Goal: Task Accomplishment & Management: Manage account settings

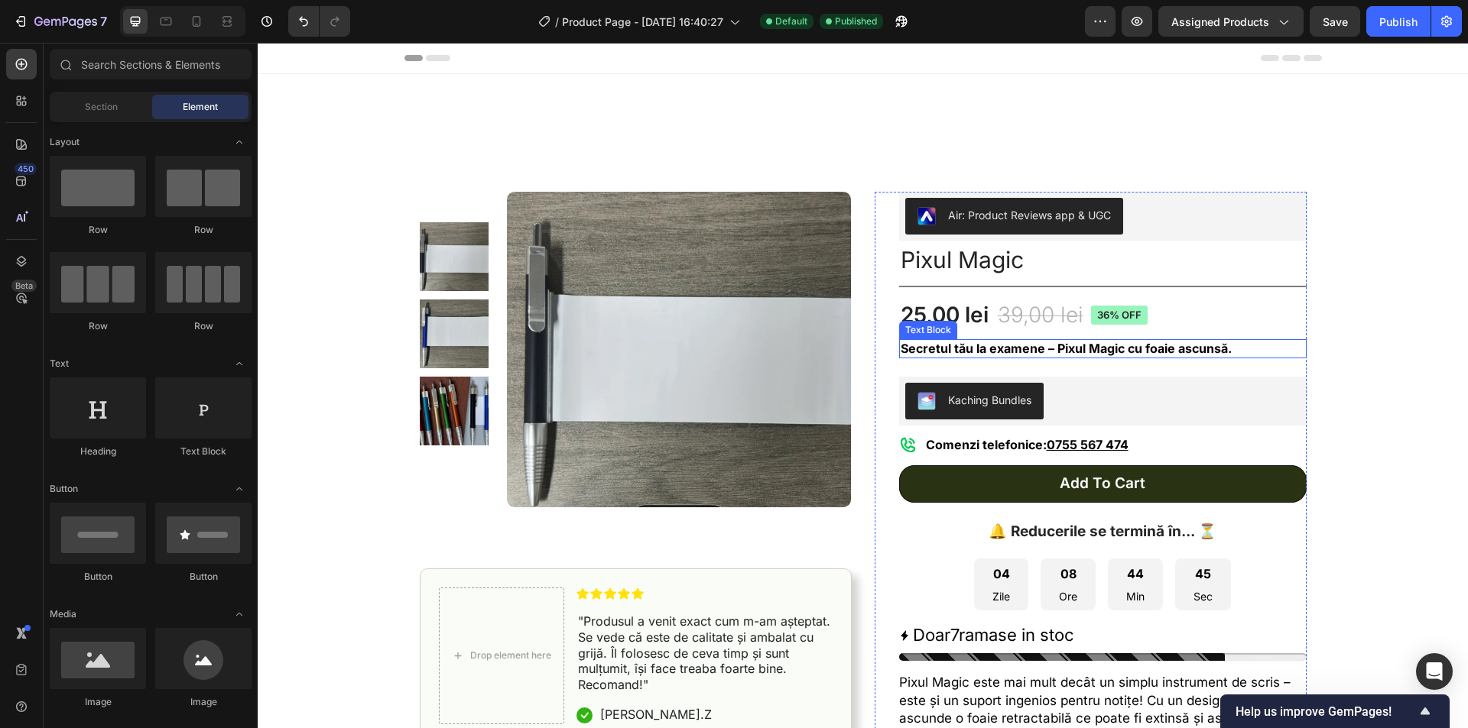
click at [1135, 342] on strong "Secretul tău la examene – Pixul Magic cu foaie ascunsă." at bounding box center [1065, 348] width 331 height 15
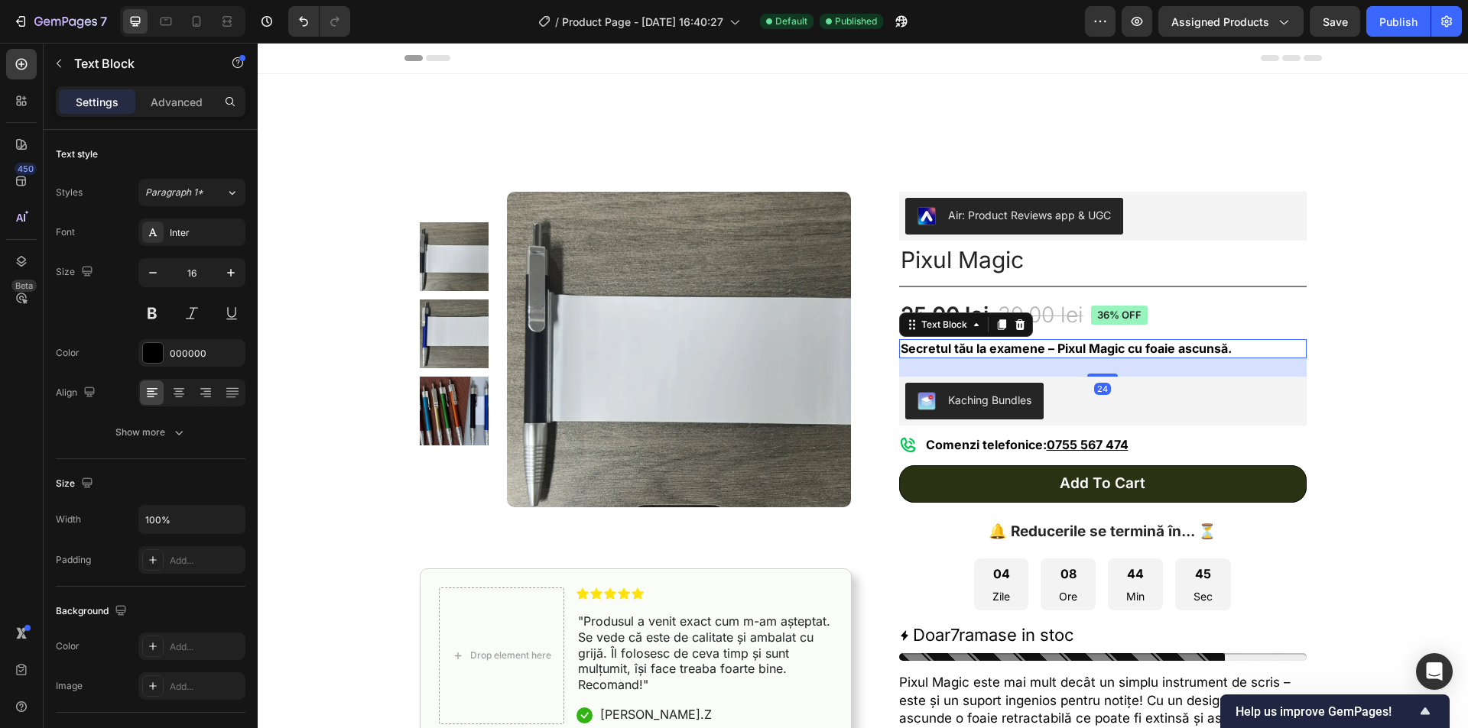
click at [1050, 349] on strong "Secretul tău la examene – Pixul Magic cu foaie ascunsă." at bounding box center [1065, 348] width 331 height 15
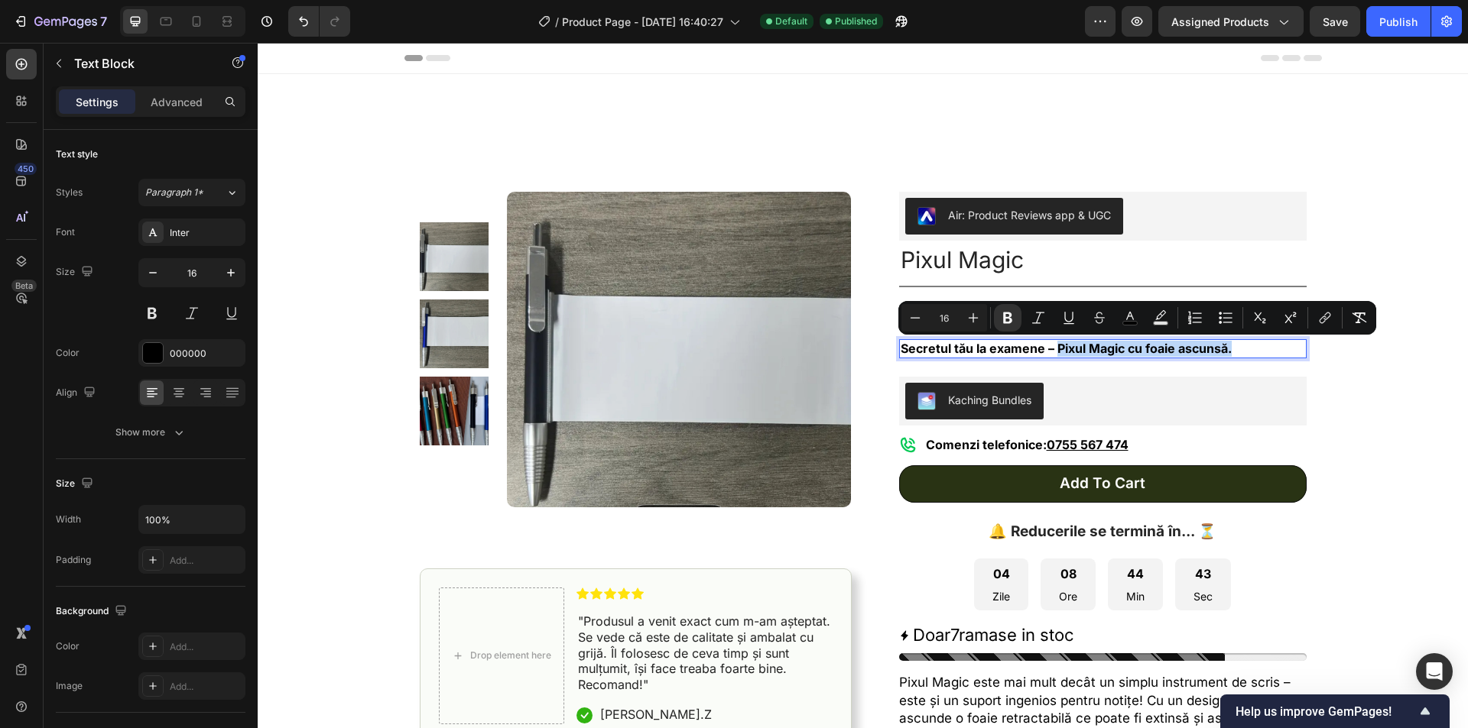
drag, startPoint x: 1052, startPoint y: 347, endPoint x: 1237, endPoint y: 336, distance: 185.3
click at [1238, 345] on p "Secretul tău la examene – Pixul Magic cu foaie ascunsă." at bounding box center [1102, 349] width 404 height 16
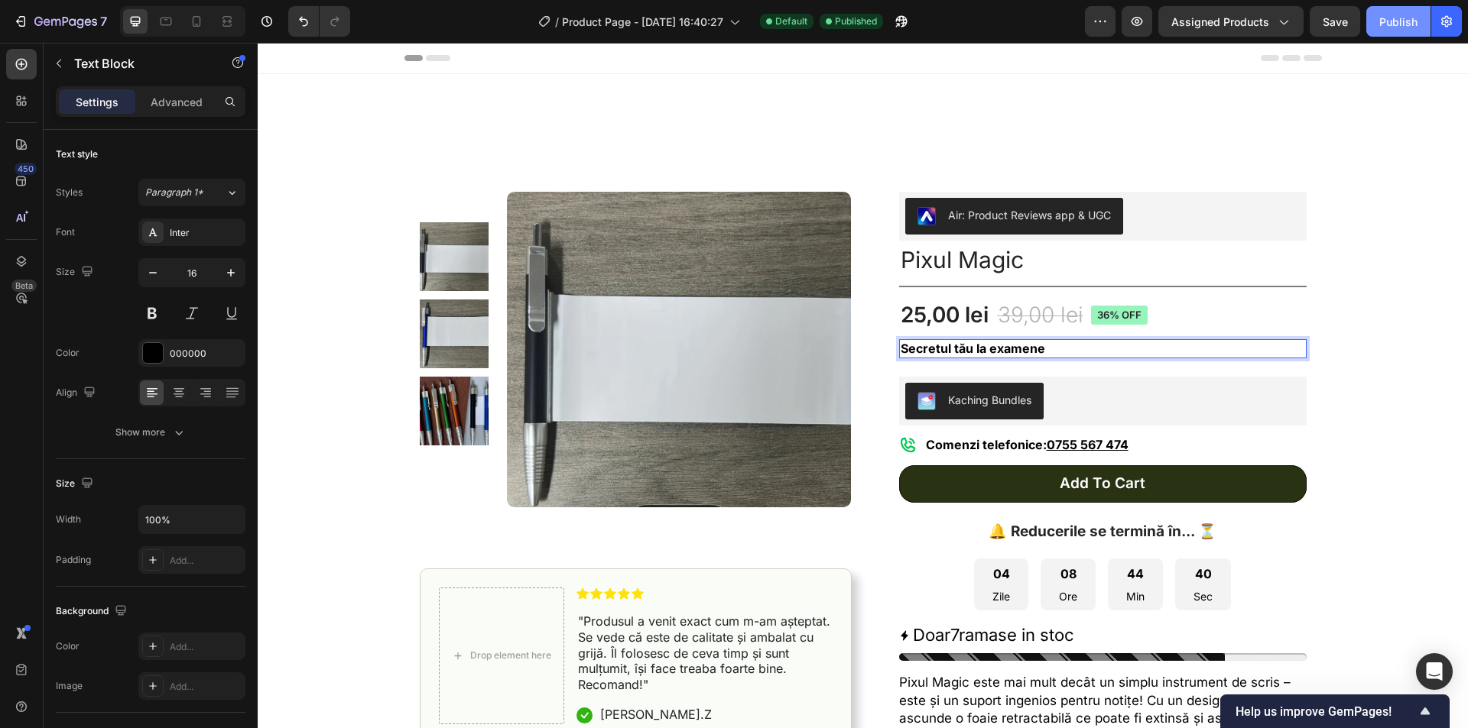
click at [1400, 18] on div "Publish" at bounding box center [1398, 22] width 38 height 16
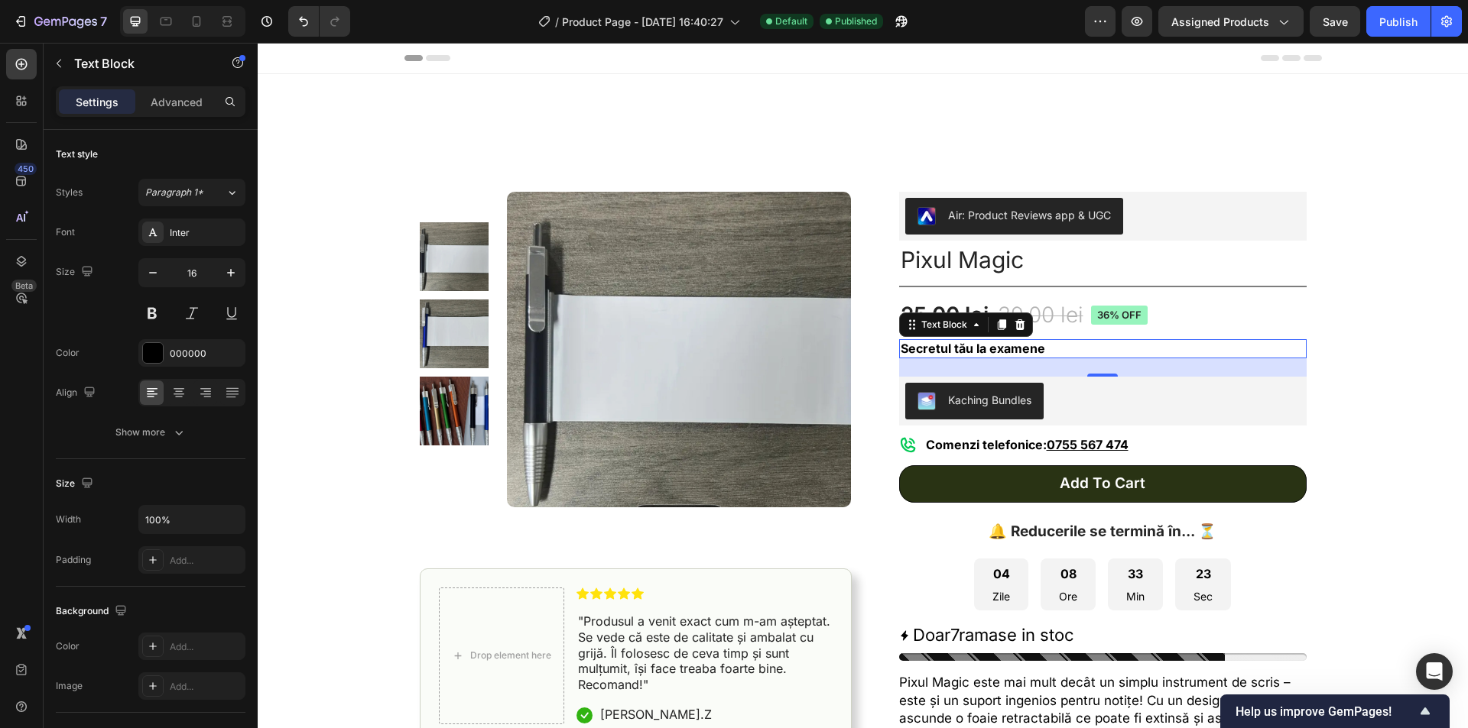
click at [1366, 6] on button "Publish" at bounding box center [1398, 21] width 64 height 31
click at [1074, 407] on div "Kaching Bundles" at bounding box center [1102, 401] width 395 height 37
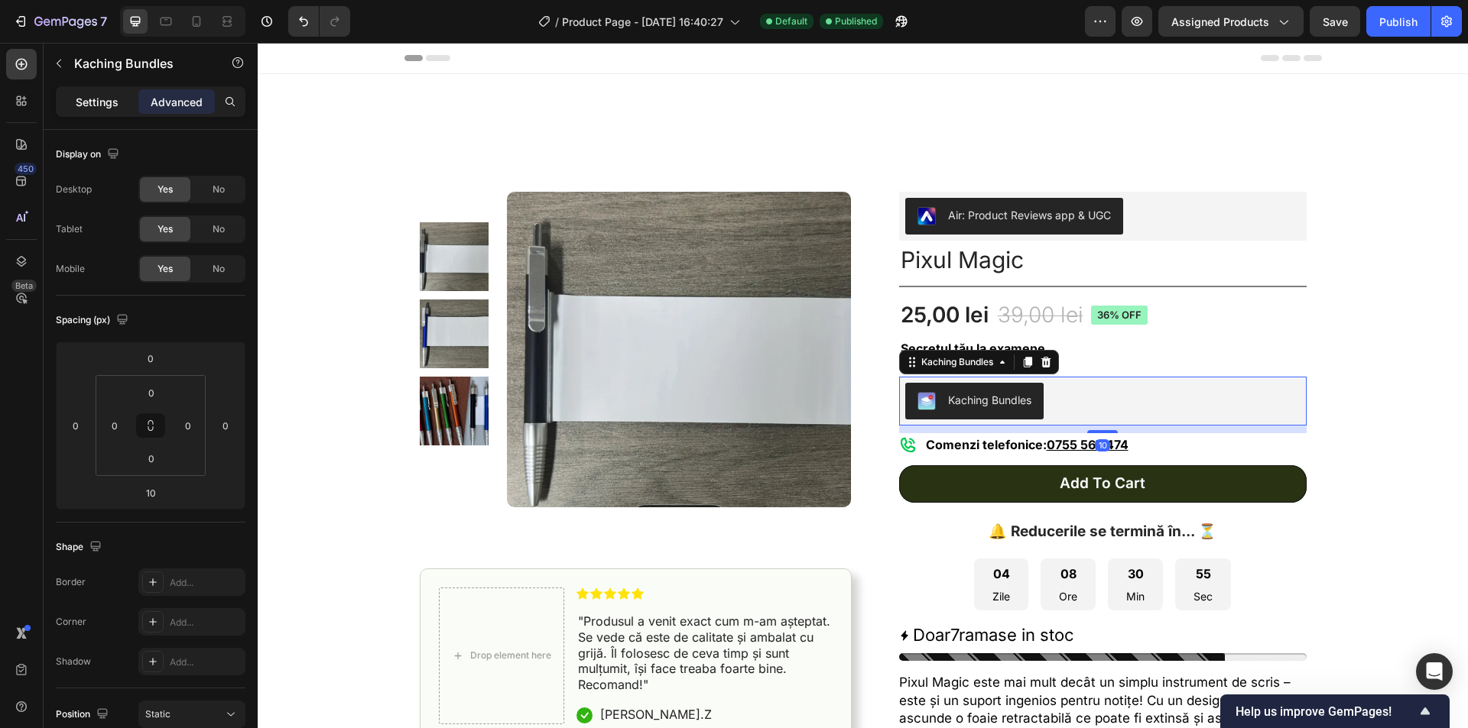
click at [113, 109] on p "Settings" at bounding box center [97, 102] width 43 height 16
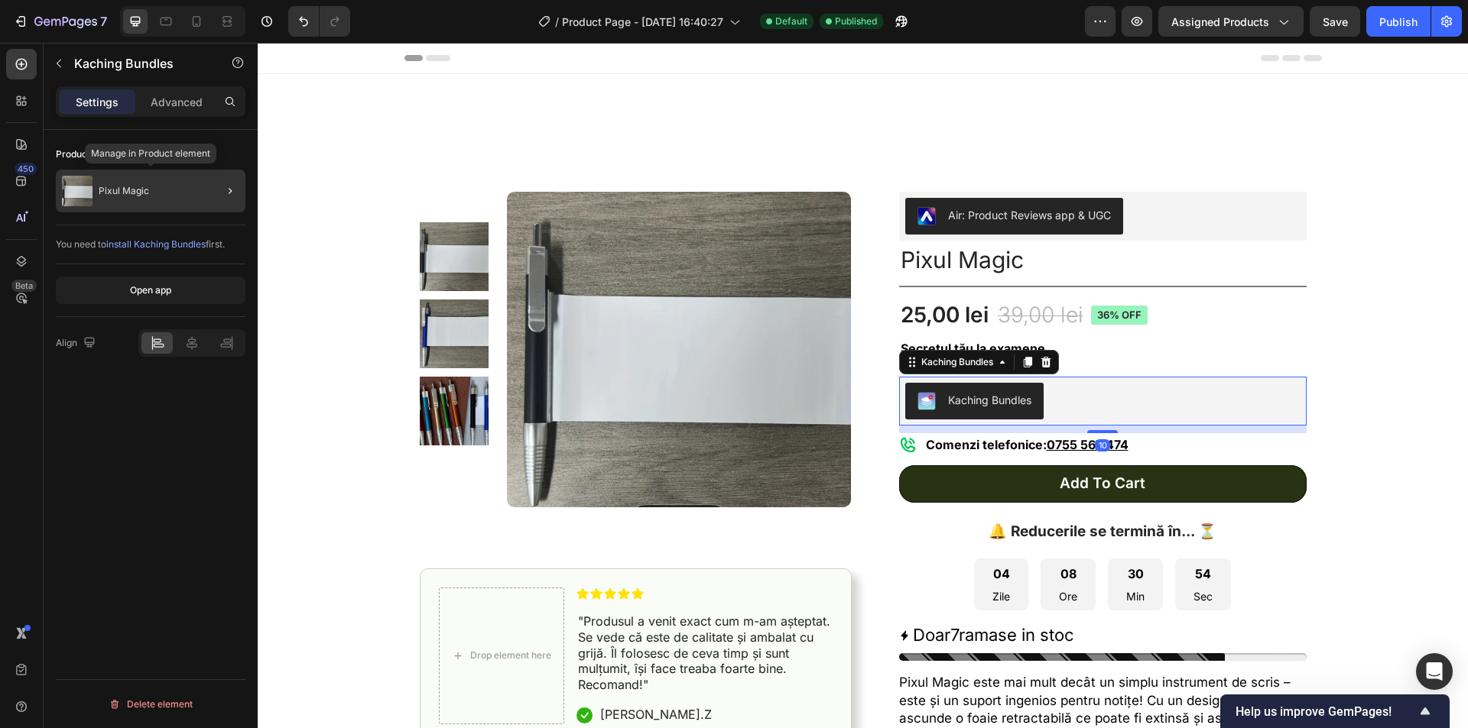
click at [174, 192] on div "Pixul Magic" at bounding box center [151, 191] width 190 height 43
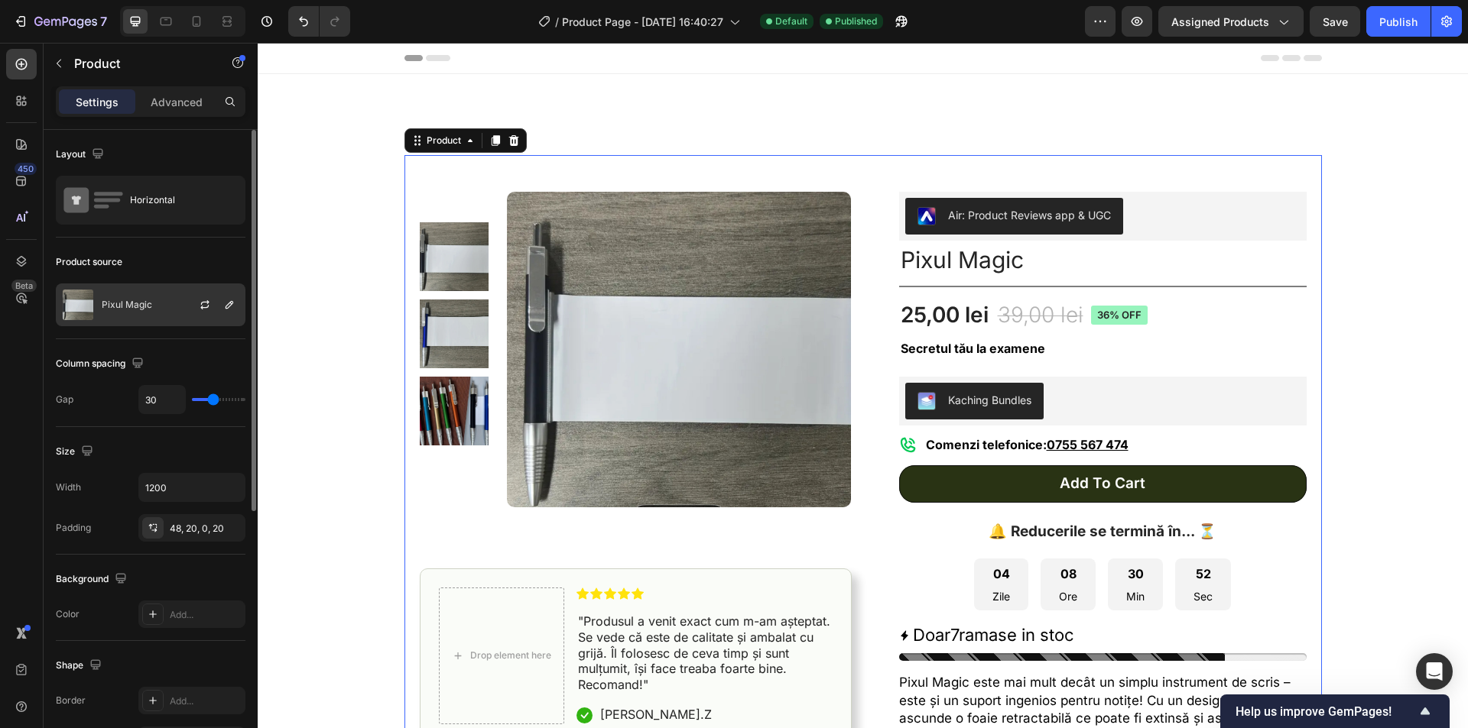
click at [158, 312] on div "Pixul Magic" at bounding box center [151, 305] width 190 height 43
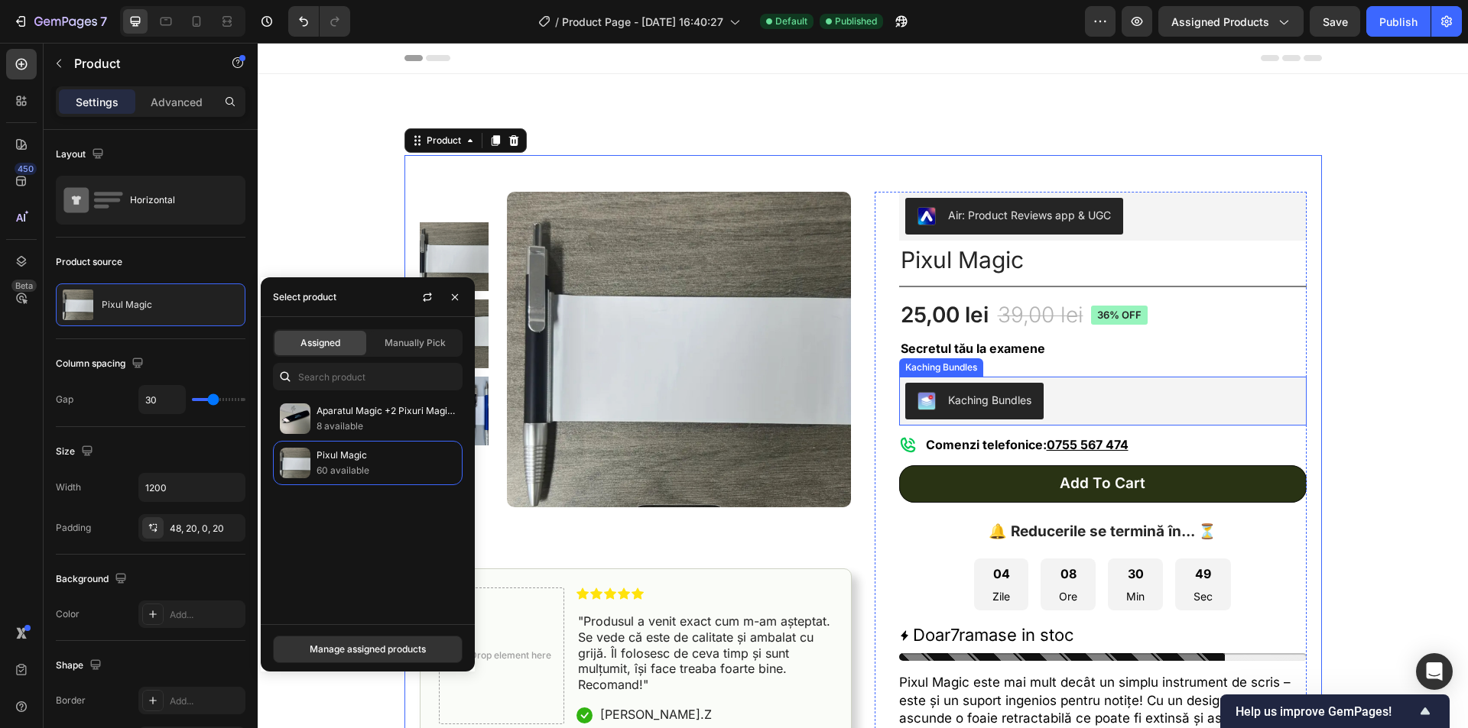
click at [1051, 384] on div "Kaching Bundles" at bounding box center [1102, 401] width 395 height 37
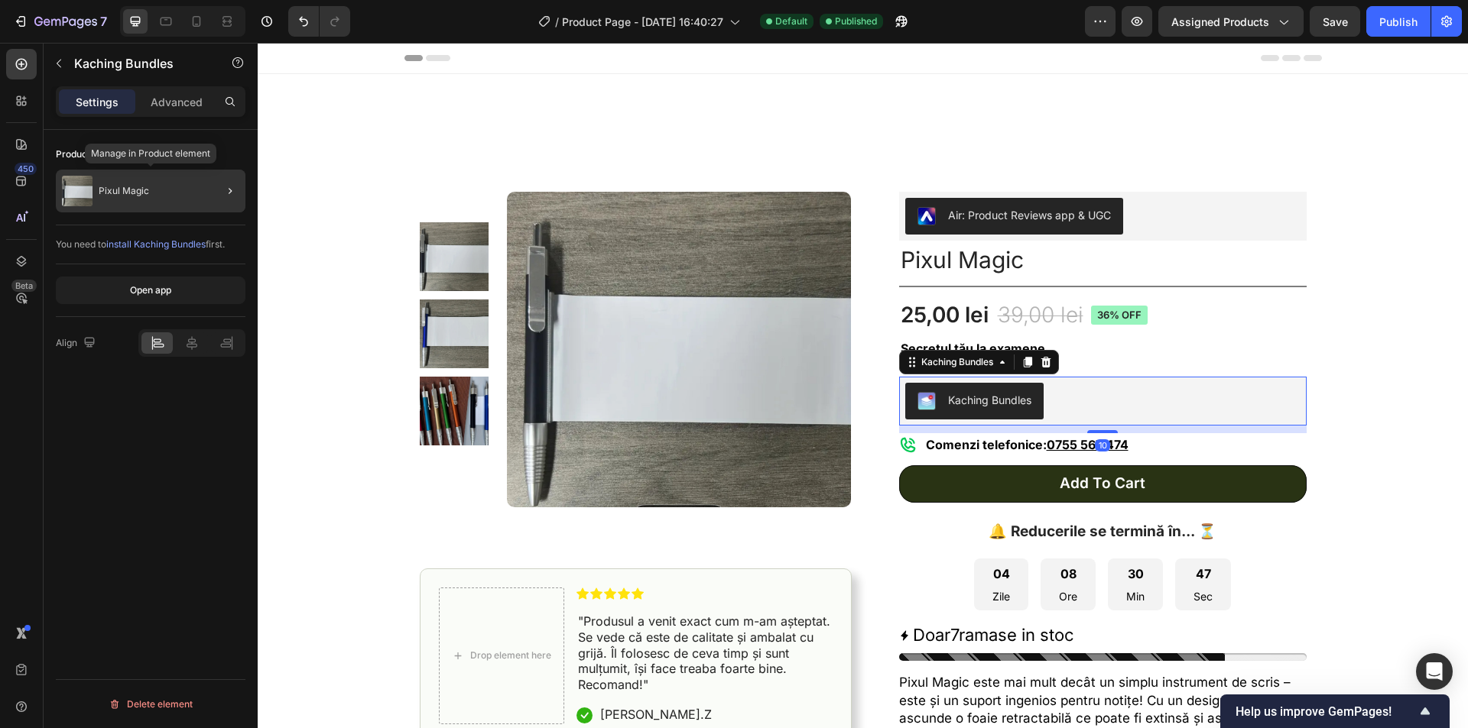
click at [173, 180] on div "Pixul Magic" at bounding box center [151, 191] width 190 height 43
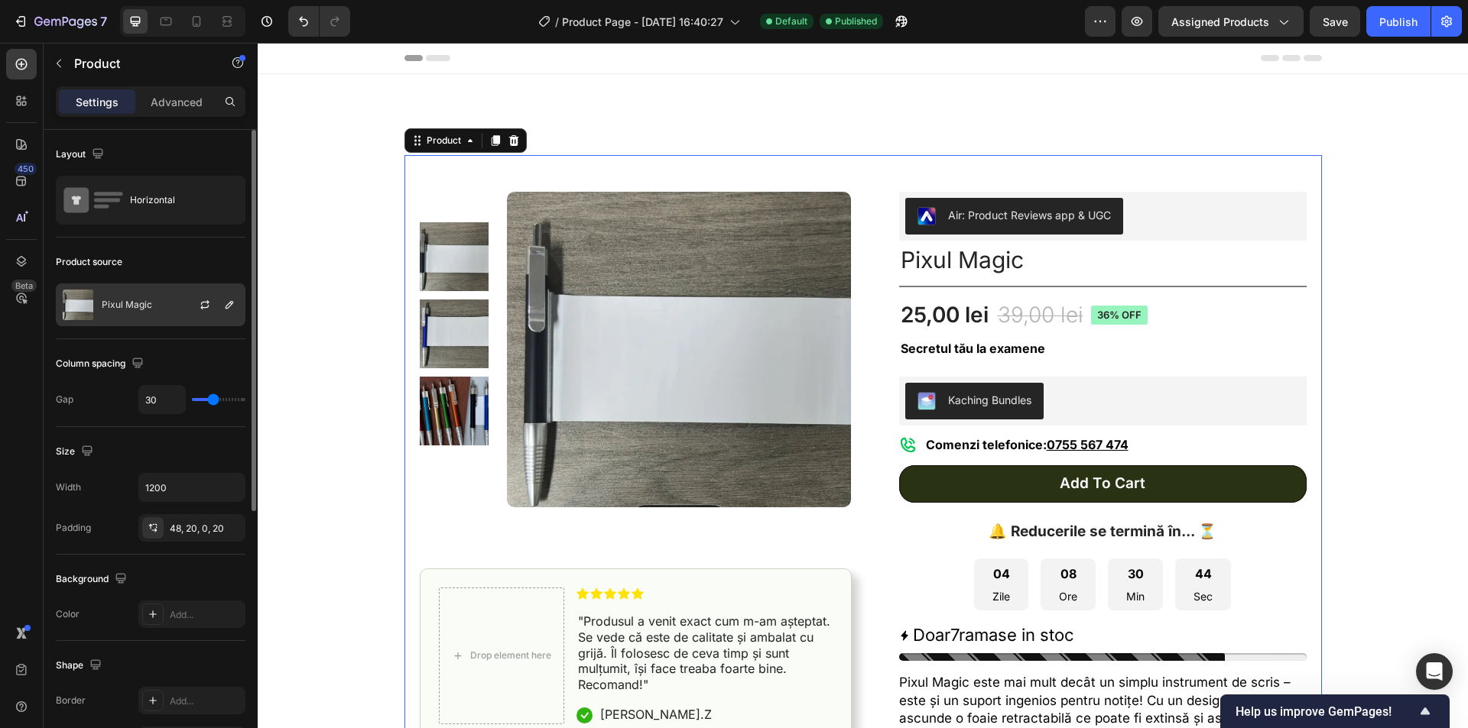
click at [172, 315] on div "Pixul Magic" at bounding box center [151, 305] width 190 height 43
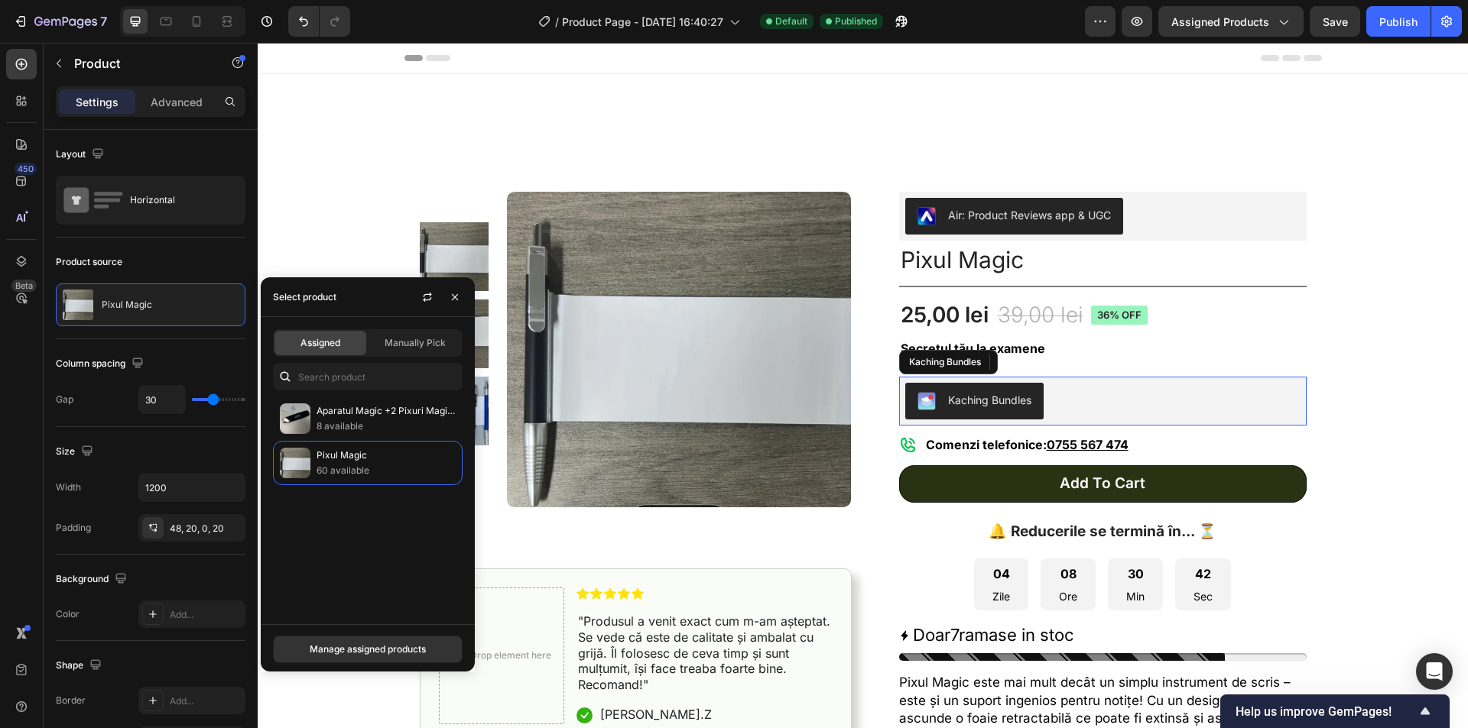
click at [1117, 409] on div "Kaching Bundles" at bounding box center [1102, 401] width 395 height 37
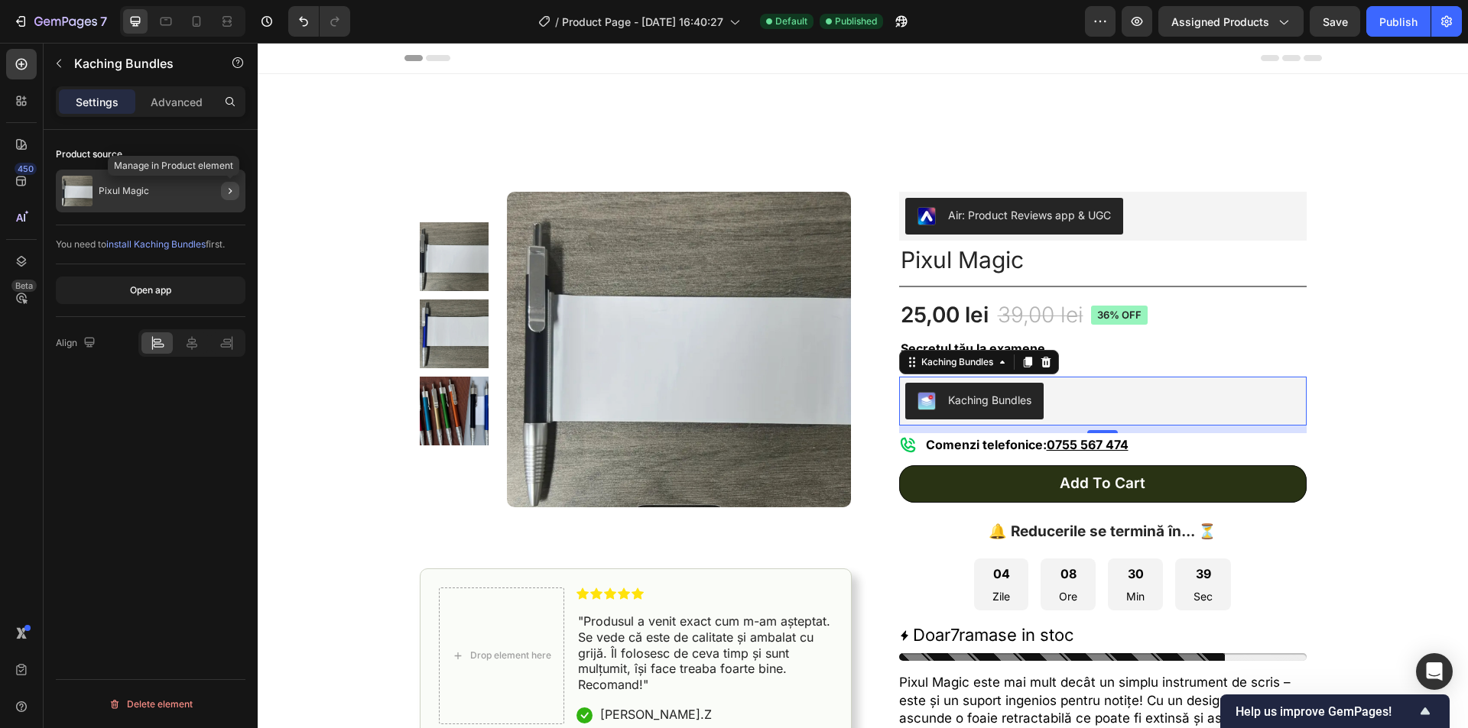
click at [233, 185] on icon "button" at bounding box center [230, 191] width 12 height 12
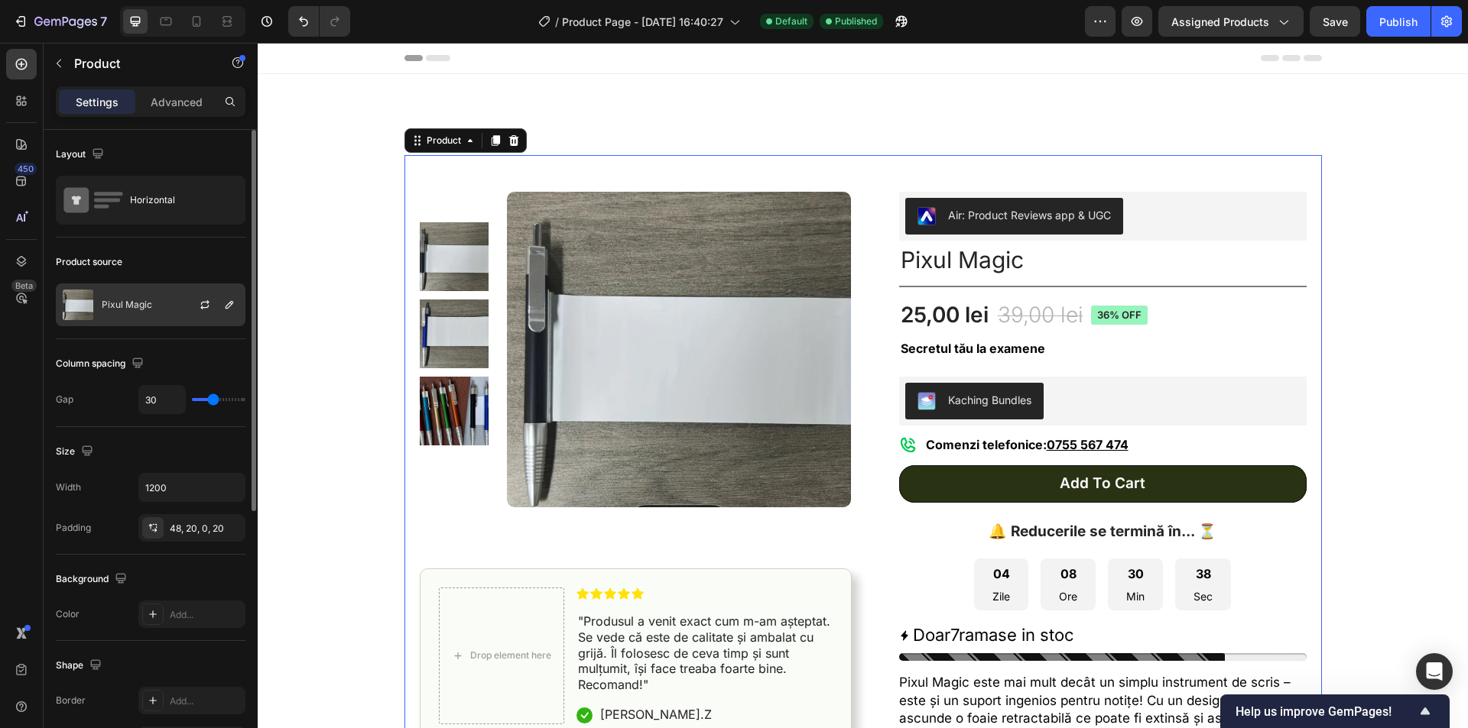
click at [158, 300] on div "Pixul Magic" at bounding box center [151, 305] width 190 height 43
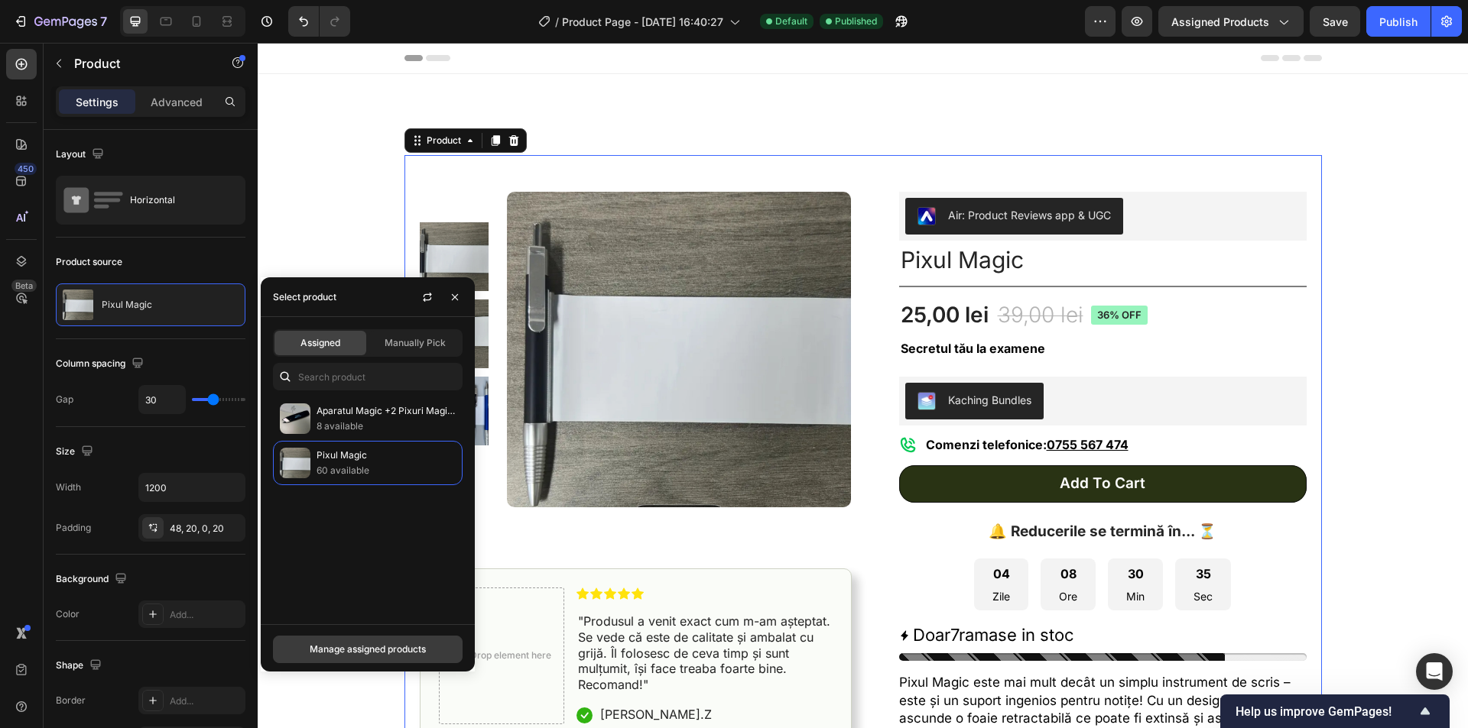
click at [379, 649] on div "Manage assigned products" at bounding box center [368, 650] width 116 height 14
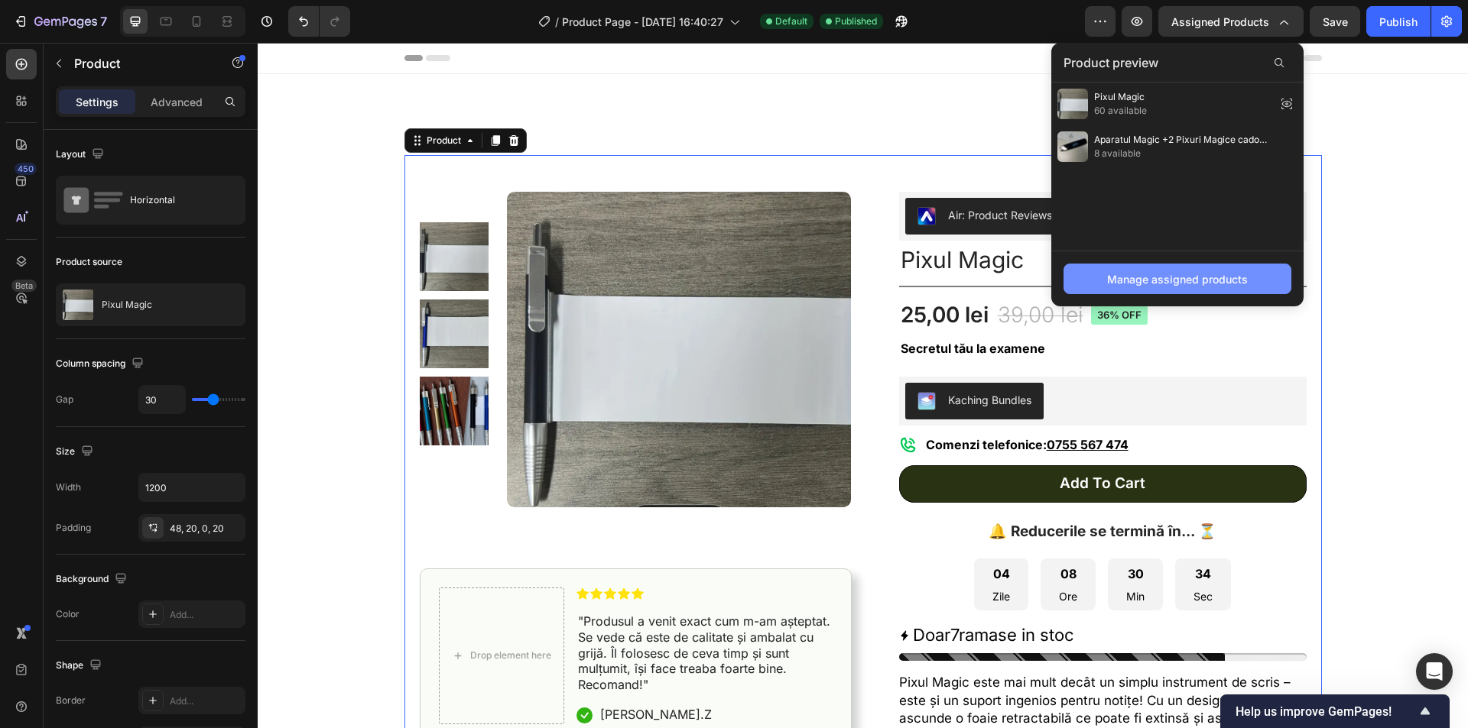
click at [1202, 279] on div "Manage assigned products" at bounding box center [1177, 279] width 141 height 16
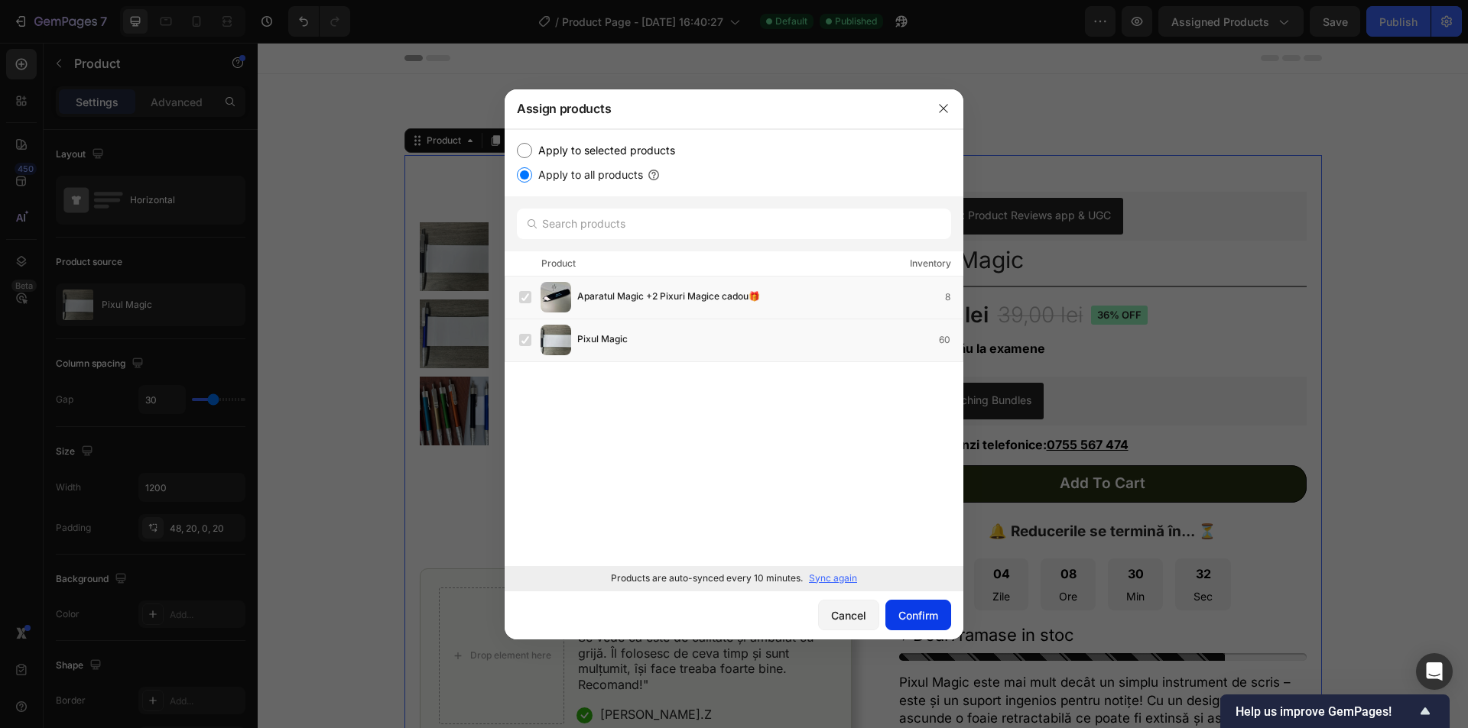
click at [917, 613] on div "Confirm" at bounding box center [918, 616] width 40 height 16
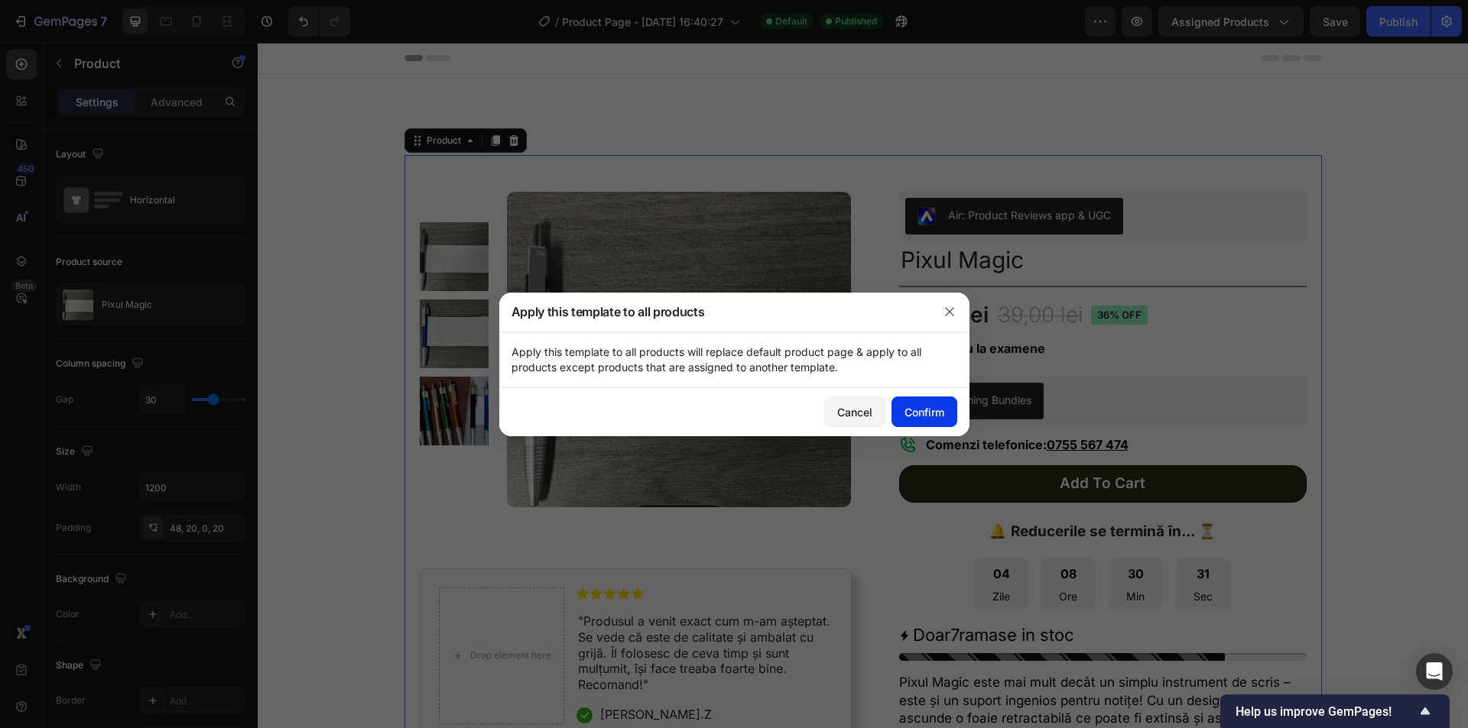
click at [937, 399] on button "Confirm" at bounding box center [924, 412] width 66 height 31
